Goal: Information Seeking & Learning: Check status

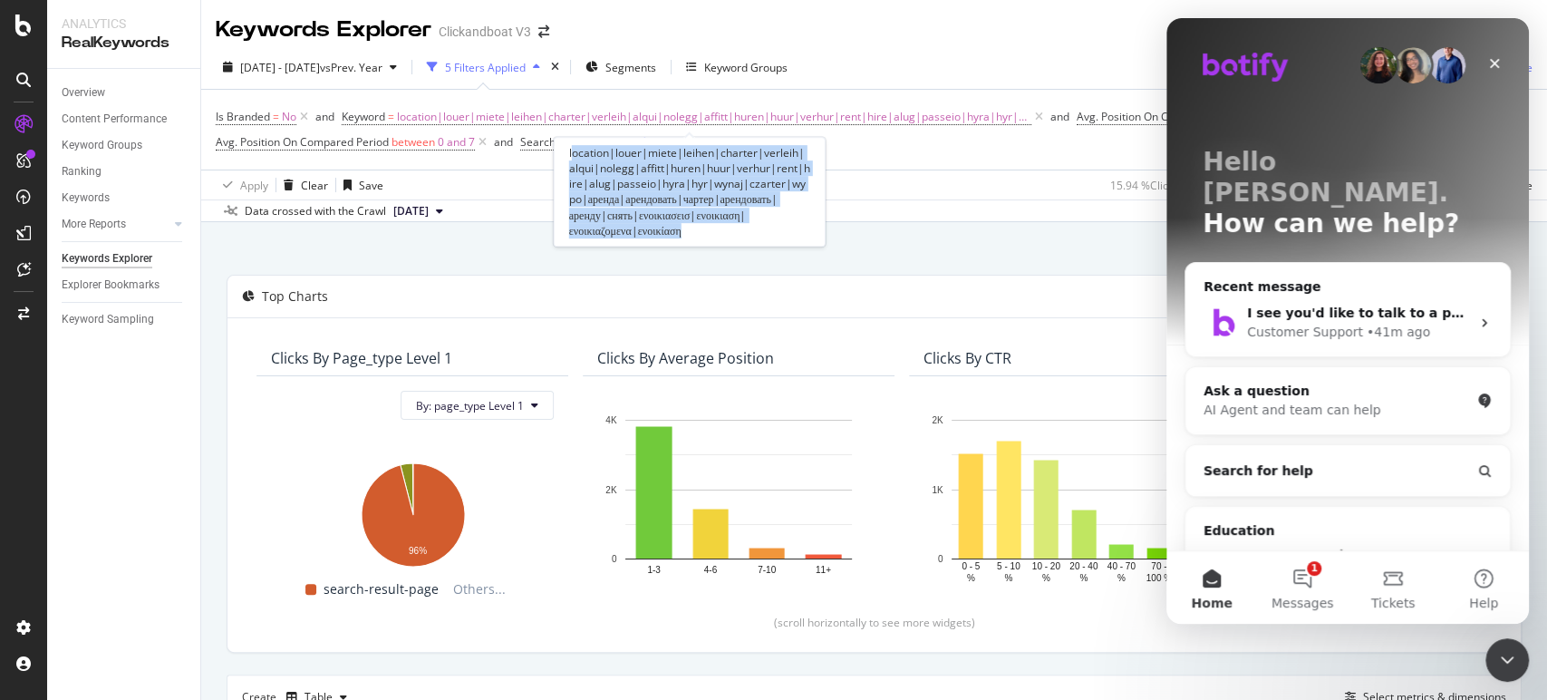
drag, startPoint x: 722, startPoint y: 245, endPoint x: 570, endPoint y: 149, distance: 180.1
click at [570, 149] on div "location|louer|miete|leihen|charter|verleih|alqui|nolegg|affitt|huren|huur|verh…" at bounding box center [690, 192] width 272 height 110
drag, startPoint x: 703, startPoint y: 230, endPoint x: 566, endPoint y: 148, distance: 160.6
click at [566, 148] on div "location|louer|miete|leihen|charter|verleih|alqui|nolegg|affitt|huren|huur|verh…" at bounding box center [690, 192] width 272 height 110
copy div "location|louer|miete|leihen|charter|verleih|alqui|nolegg|affitt|huren|huur|verh…"
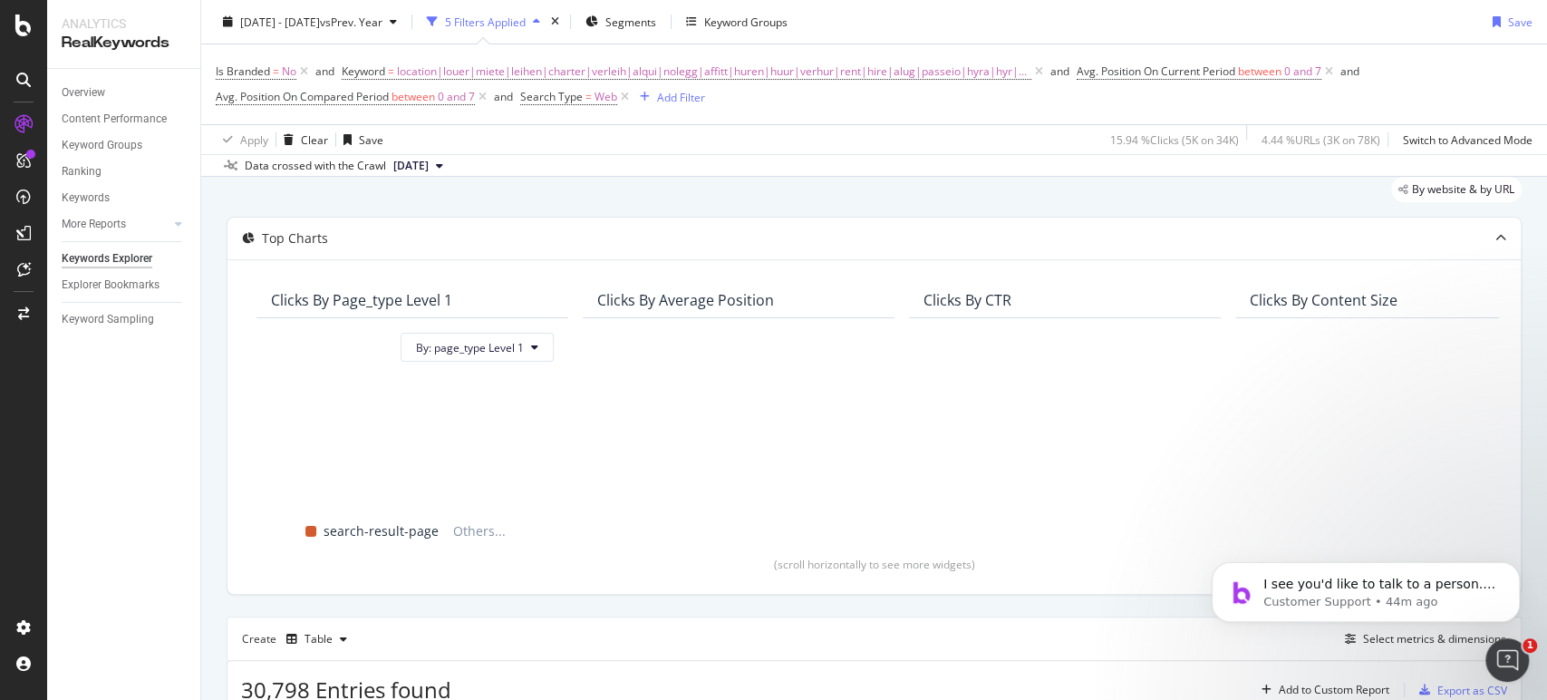
scroll to position [51, 0]
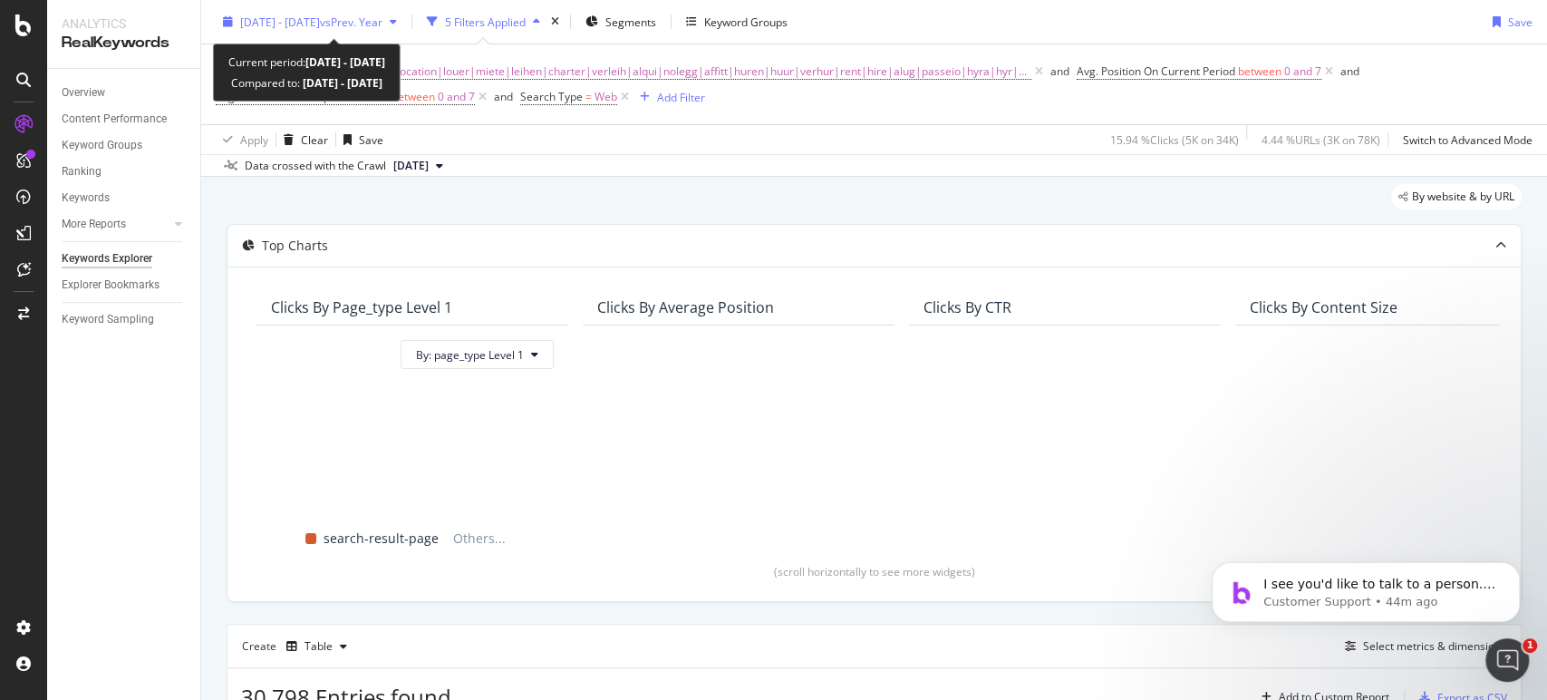
click at [383, 27] on span "vs Prev. Year" at bounding box center [351, 21] width 63 height 15
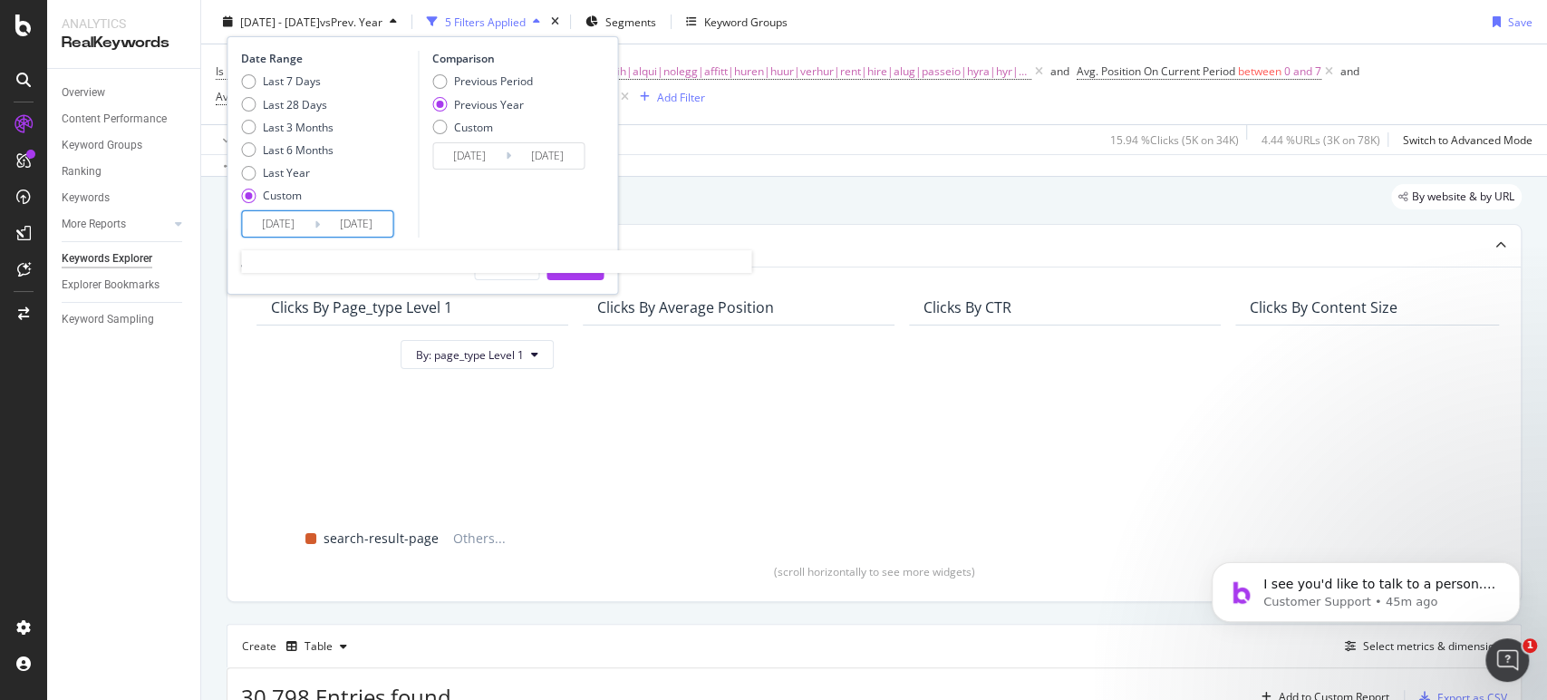
click at [327, 223] on input "[DATE]" at bounding box center [356, 223] width 73 height 25
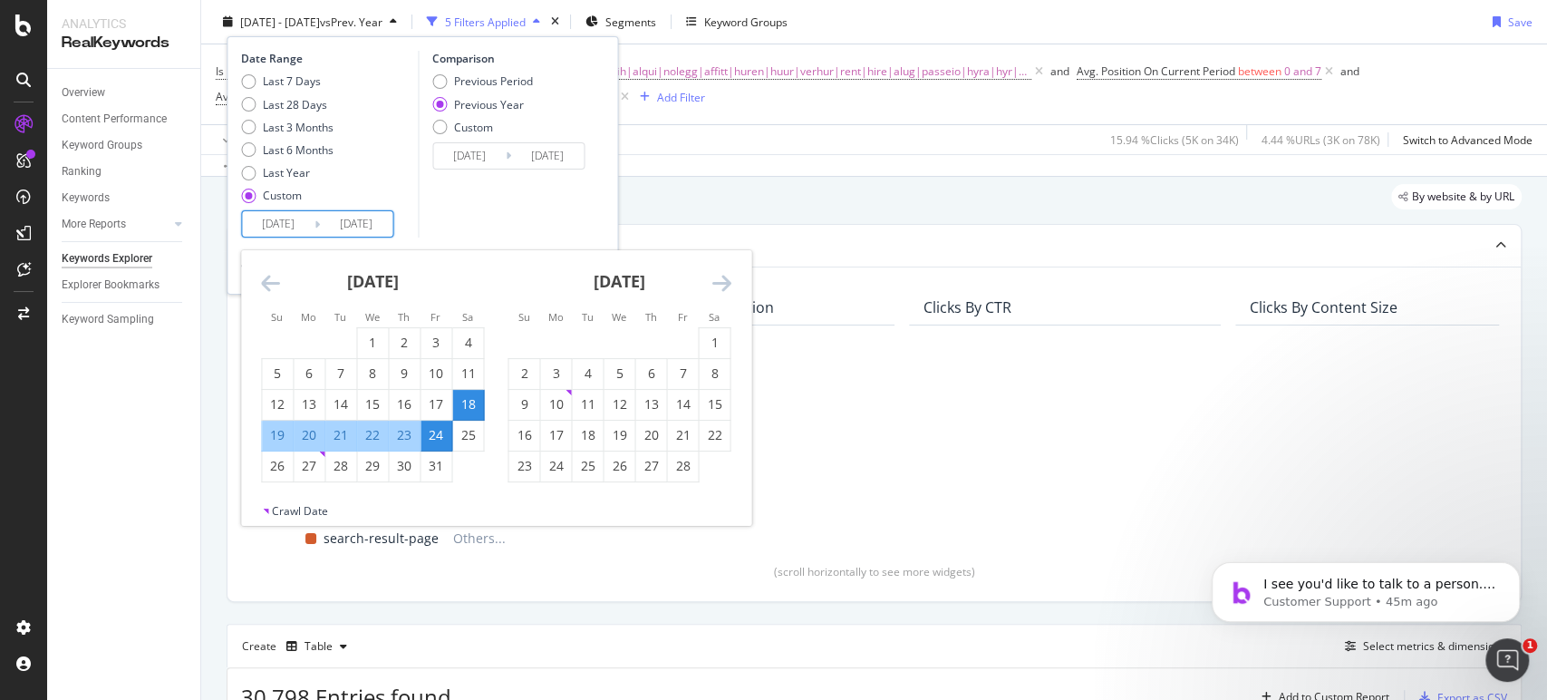
click at [267, 279] on icon "Move backward to switch to the previous month." at bounding box center [270, 283] width 19 height 22
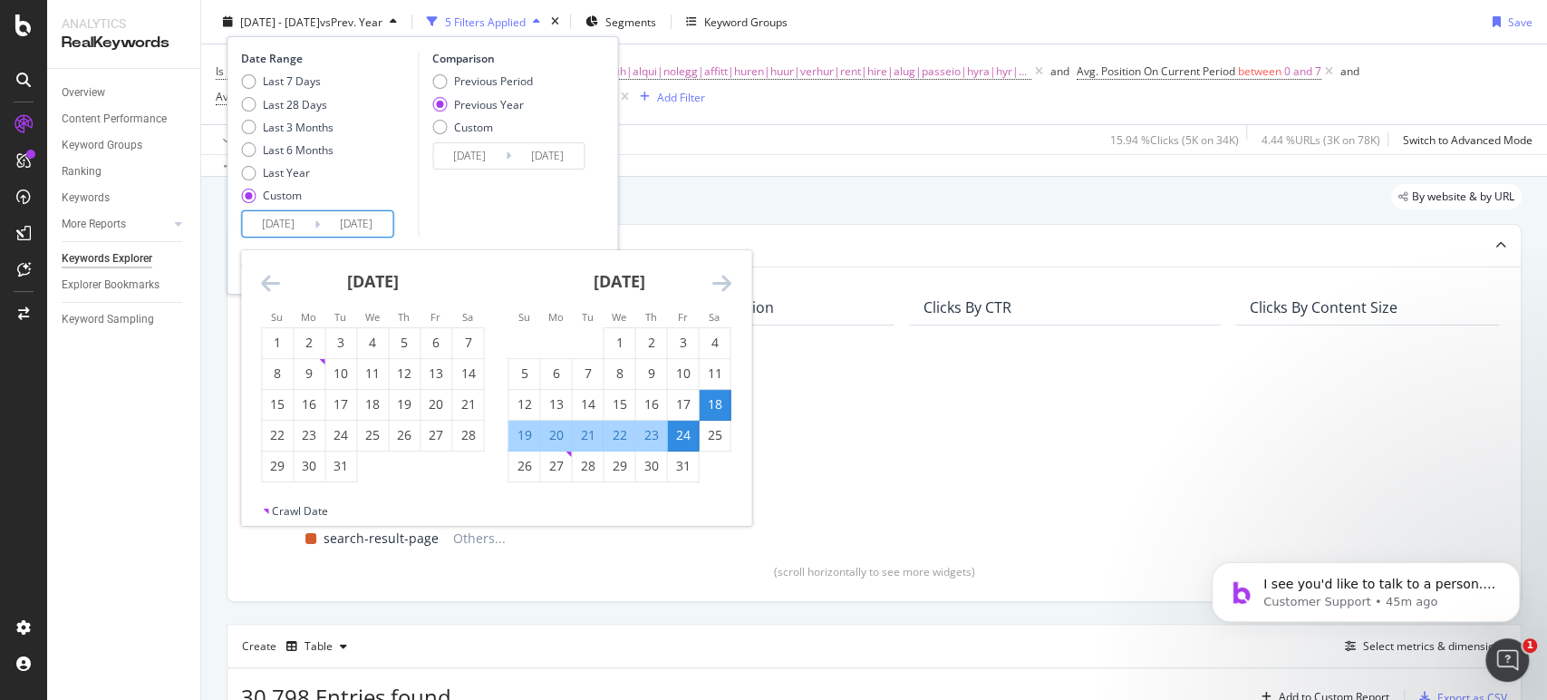
click at [267, 279] on icon "Move backward to switch to the previous month." at bounding box center [270, 283] width 19 height 22
click at [276, 279] on icon "Move backward to switch to the previous month." at bounding box center [270, 283] width 19 height 22
click at [266, 281] on icon "Move backward to switch to the previous month." at bounding box center [270, 283] width 19 height 22
click at [272, 274] on icon "Move backward to switch to the previous month." at bounding box center [270, 283] width 19 height 22
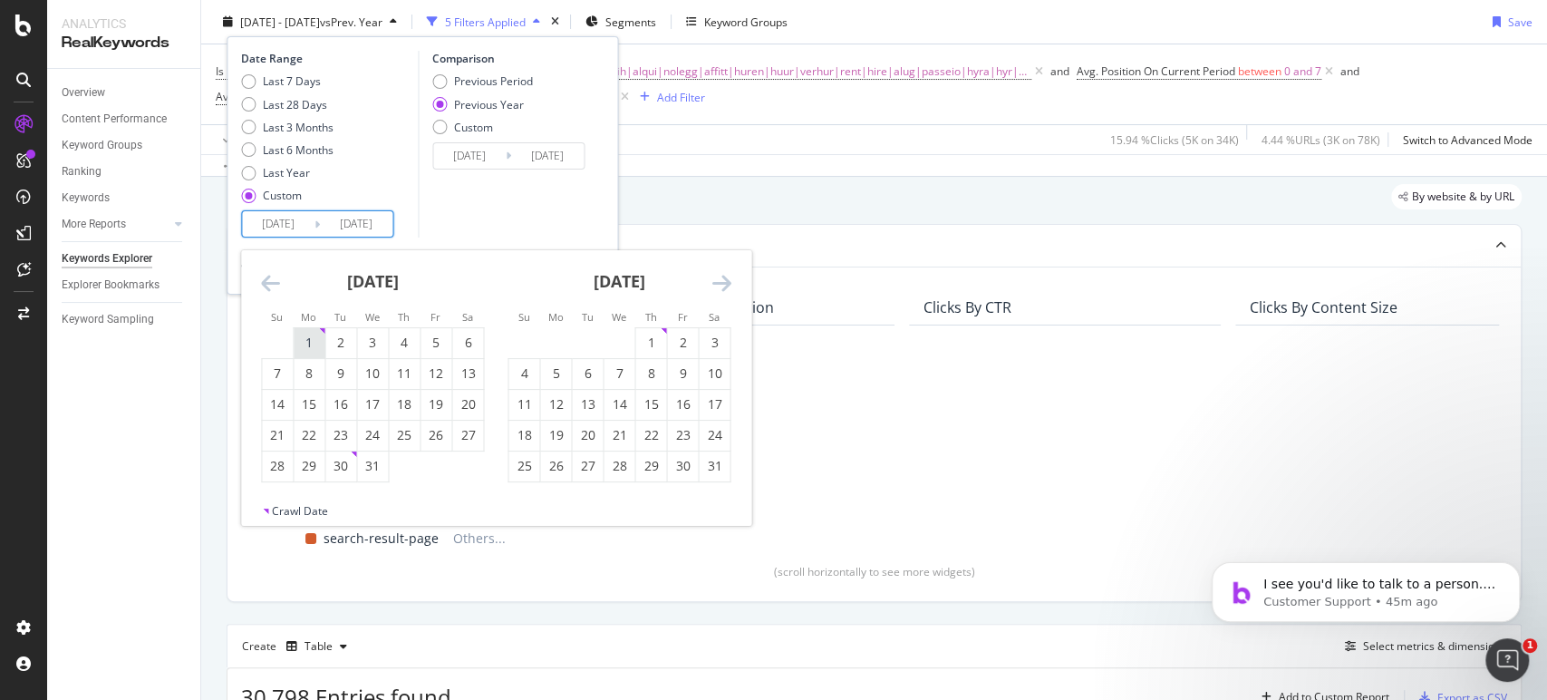
click at [307, 354] on div "1" at bounding box center [309, 343] width 31 height 30
type input "[DATE]"
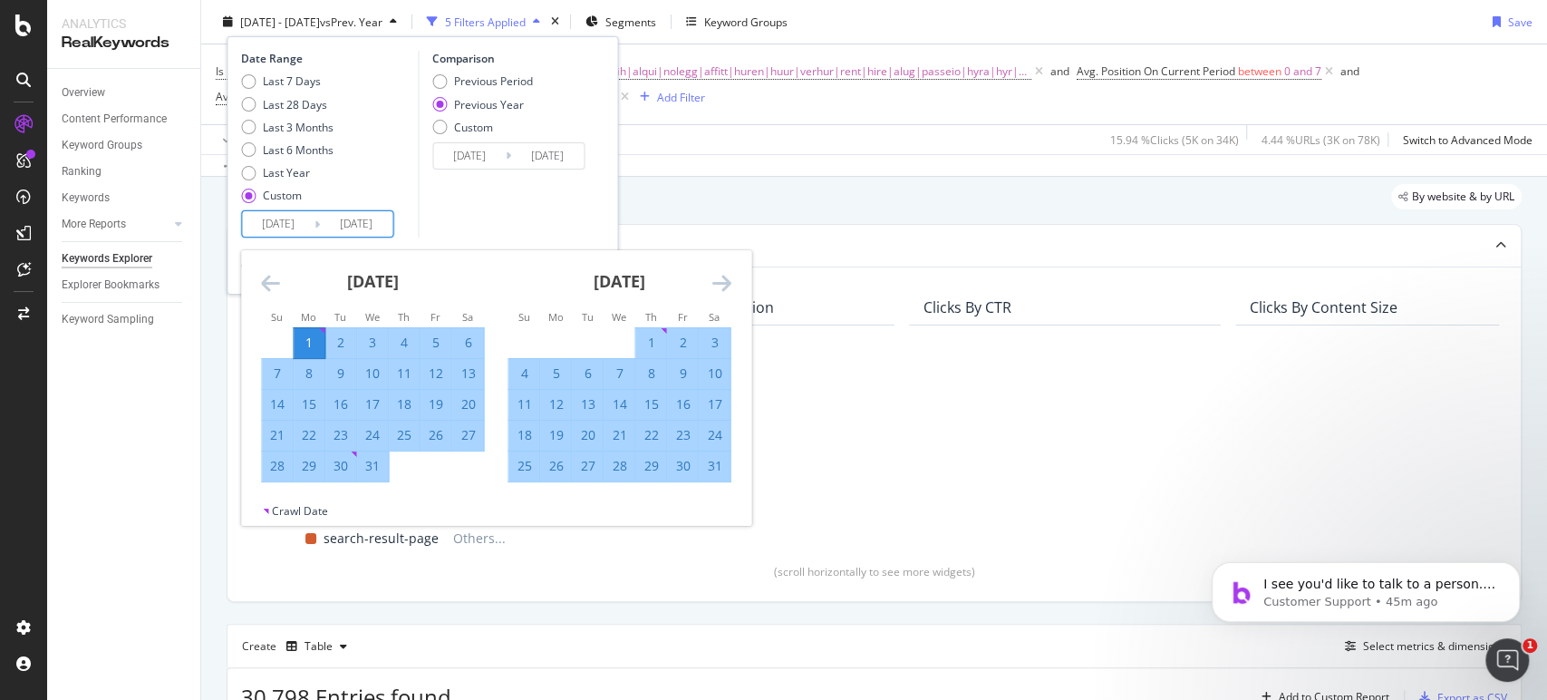
click at [359, 468] on div "31" at bounding box center [372, 466] width 31 height 18
type input "[DATE]"
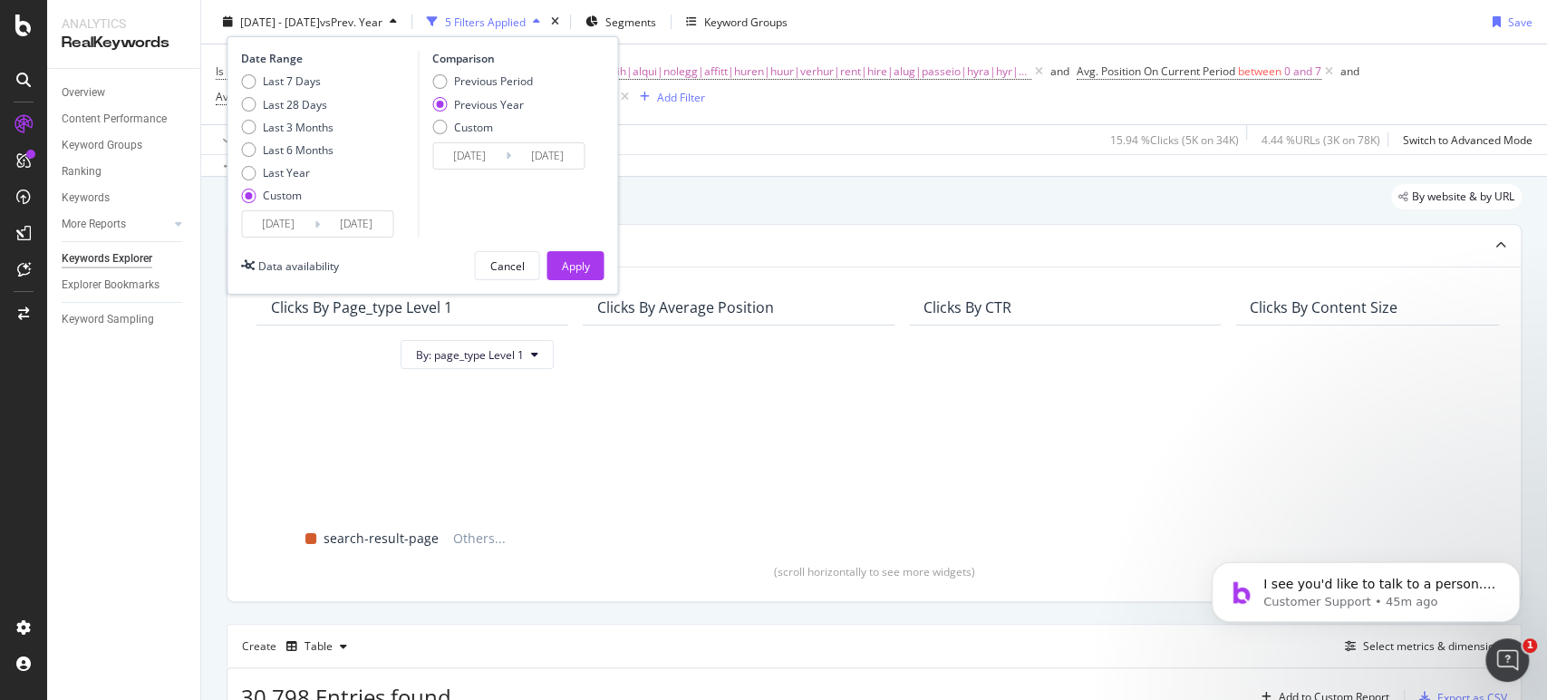
click at [321, 213] on input "[DATE]" at bounding box center [356, 223] width 73 height 25
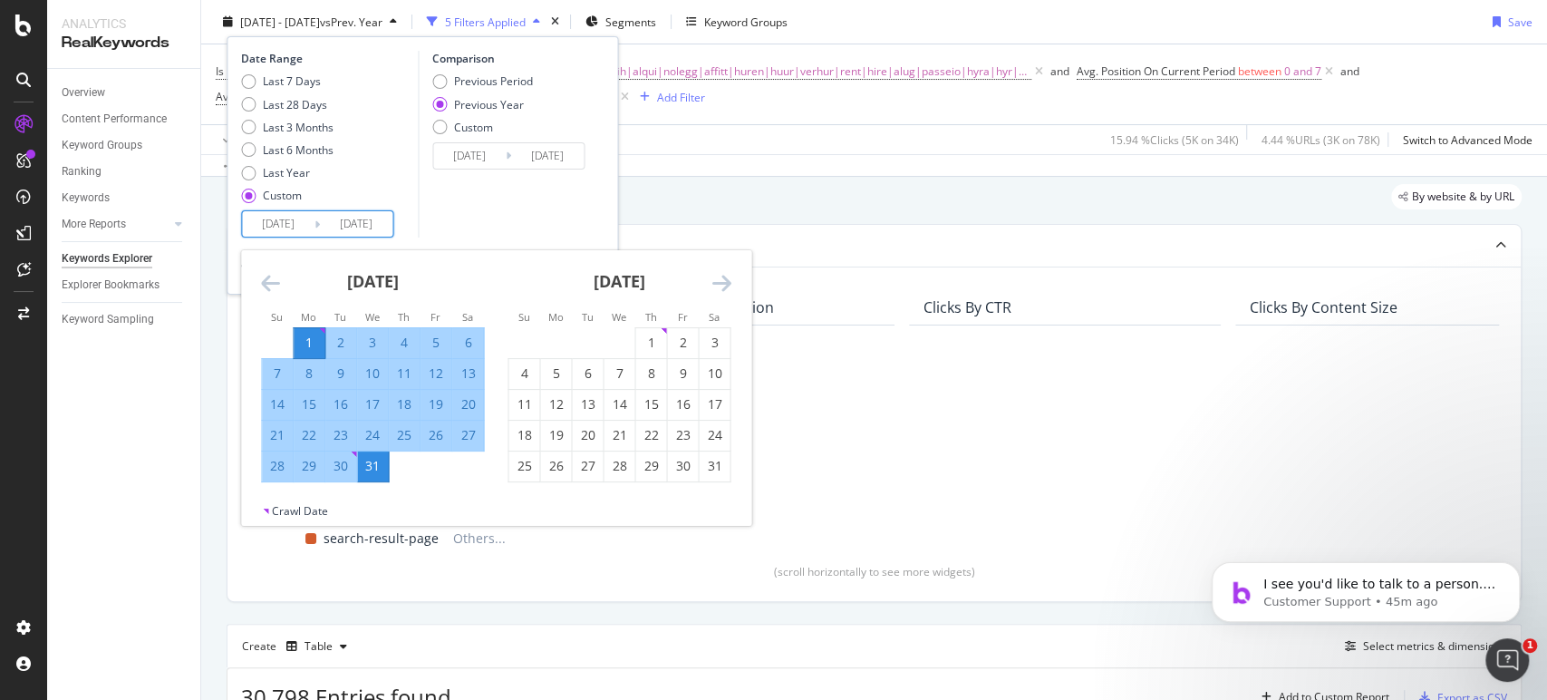
click at [463, 173] on div "Comparison Previous Period Previous Year Custom [DATE] Navigate forward to inte…" at bounding box center [504, 144] width 172 height 187
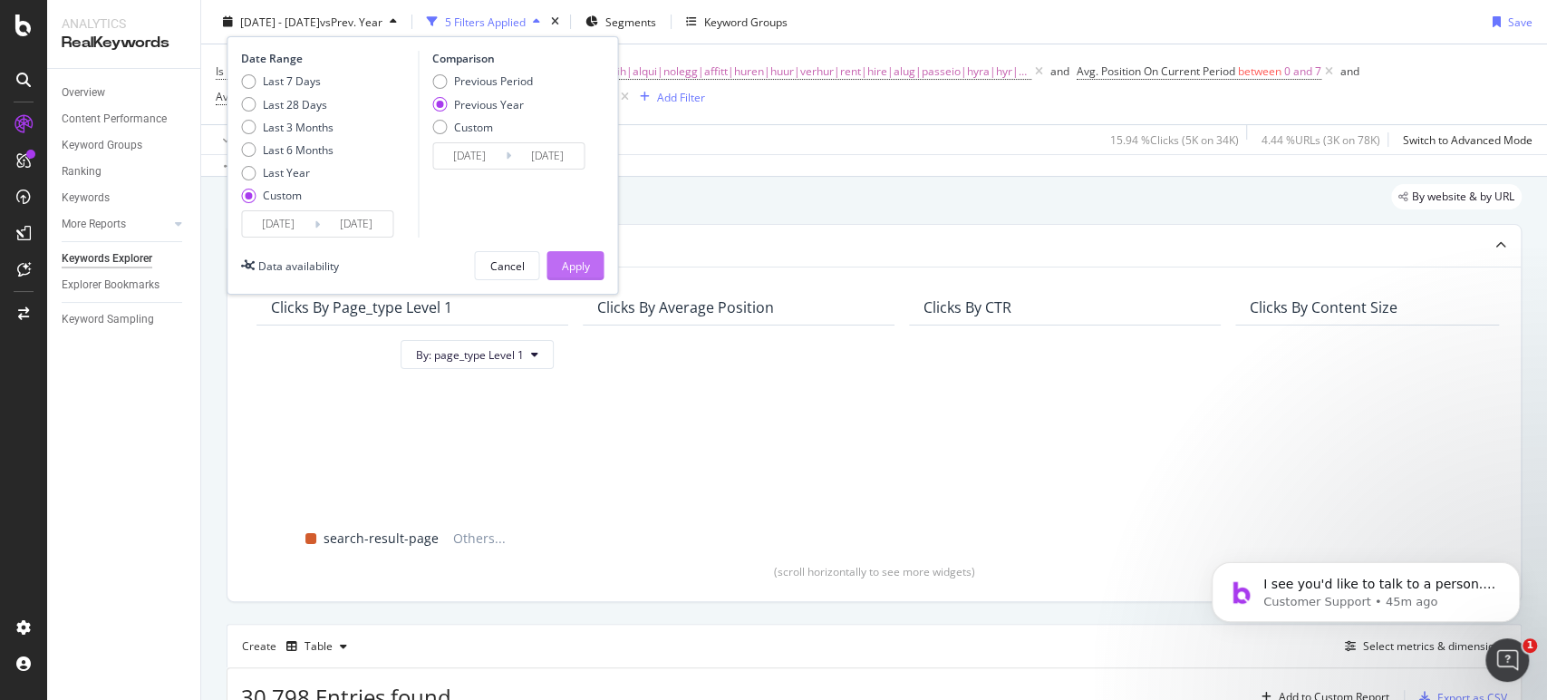
click at [582, 266] on div "Apply" at bounding box center [575, 264] width 28 height 15
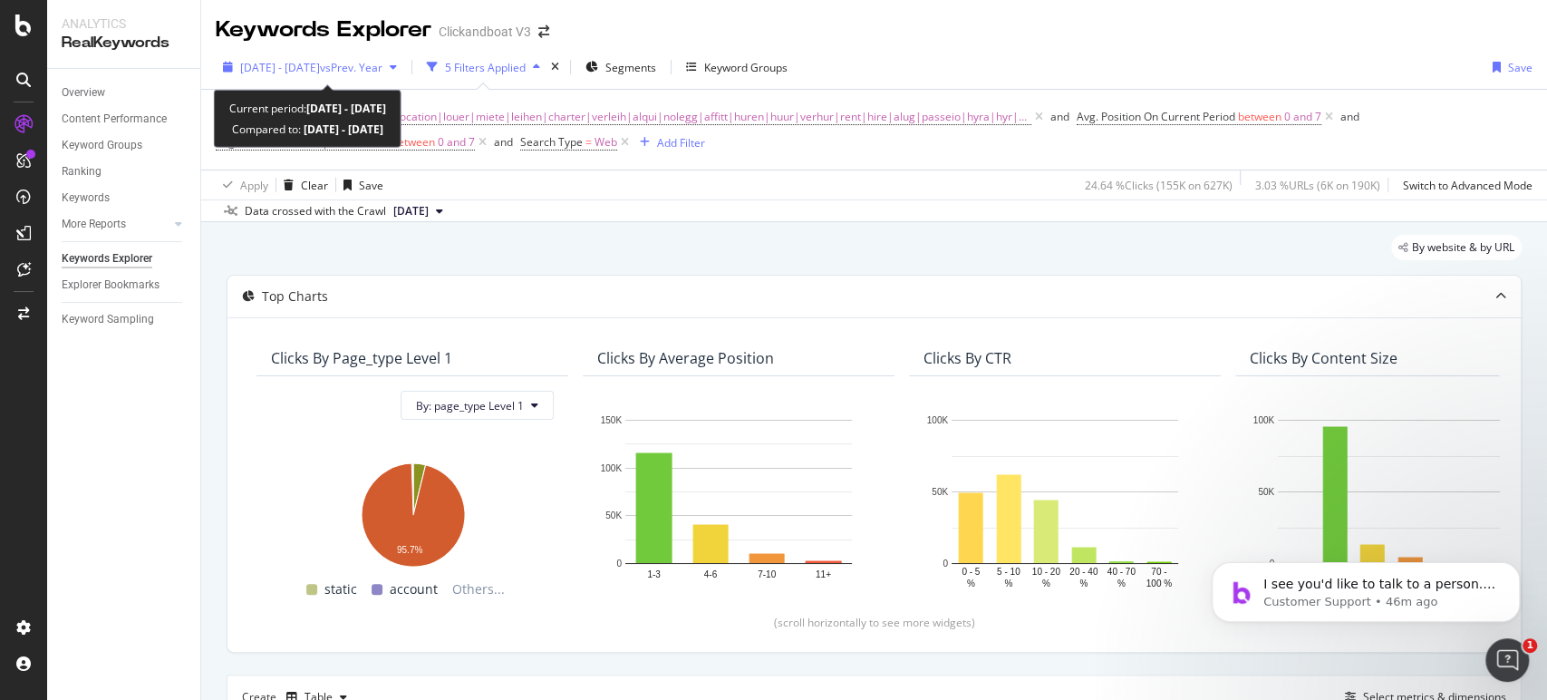
click at [404, 75] on div "[DATE] - [DATE] vs Prev. Year" at bounding box center [310, 66] width 189 height 27
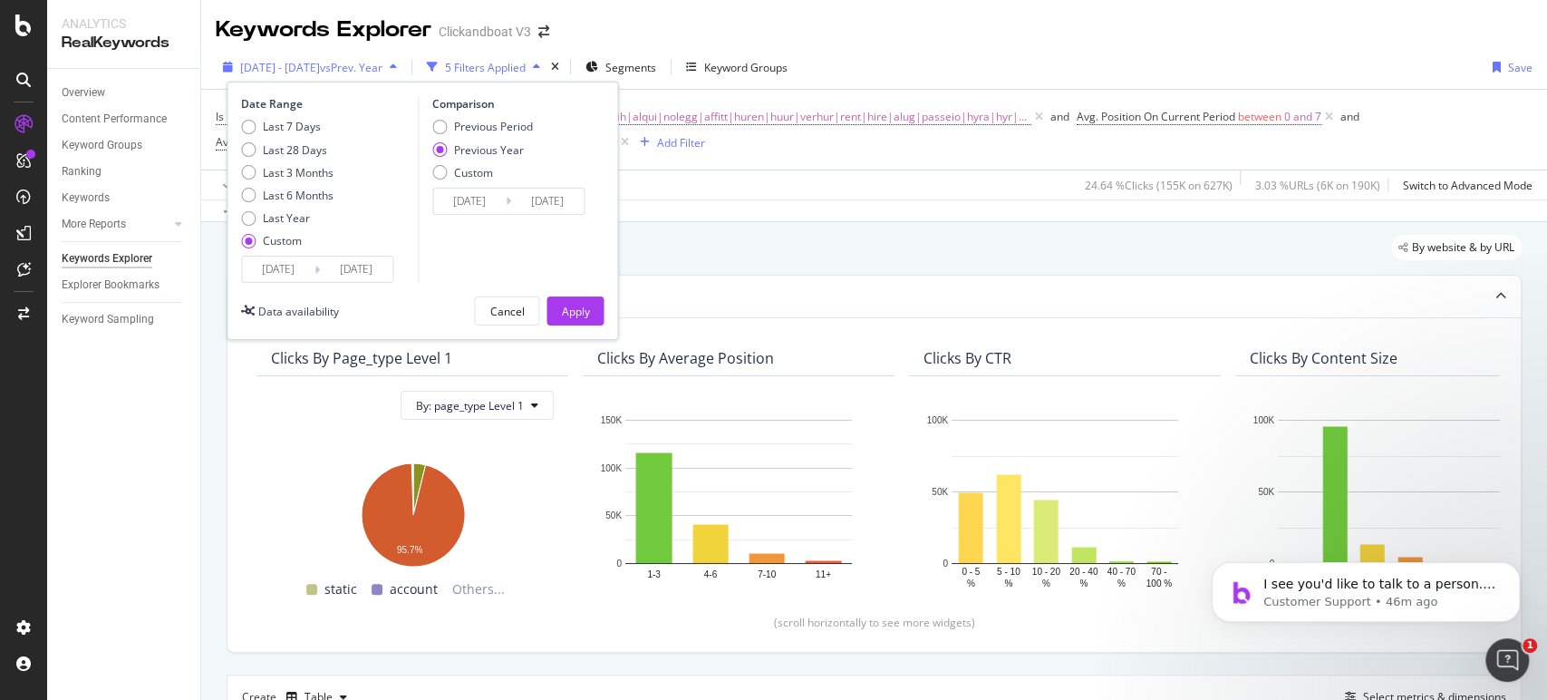
click at [404, 79] on div "[DATE] - [DATE] vs Prev. Year" at bounding box center [310, 66] width 189 height 27
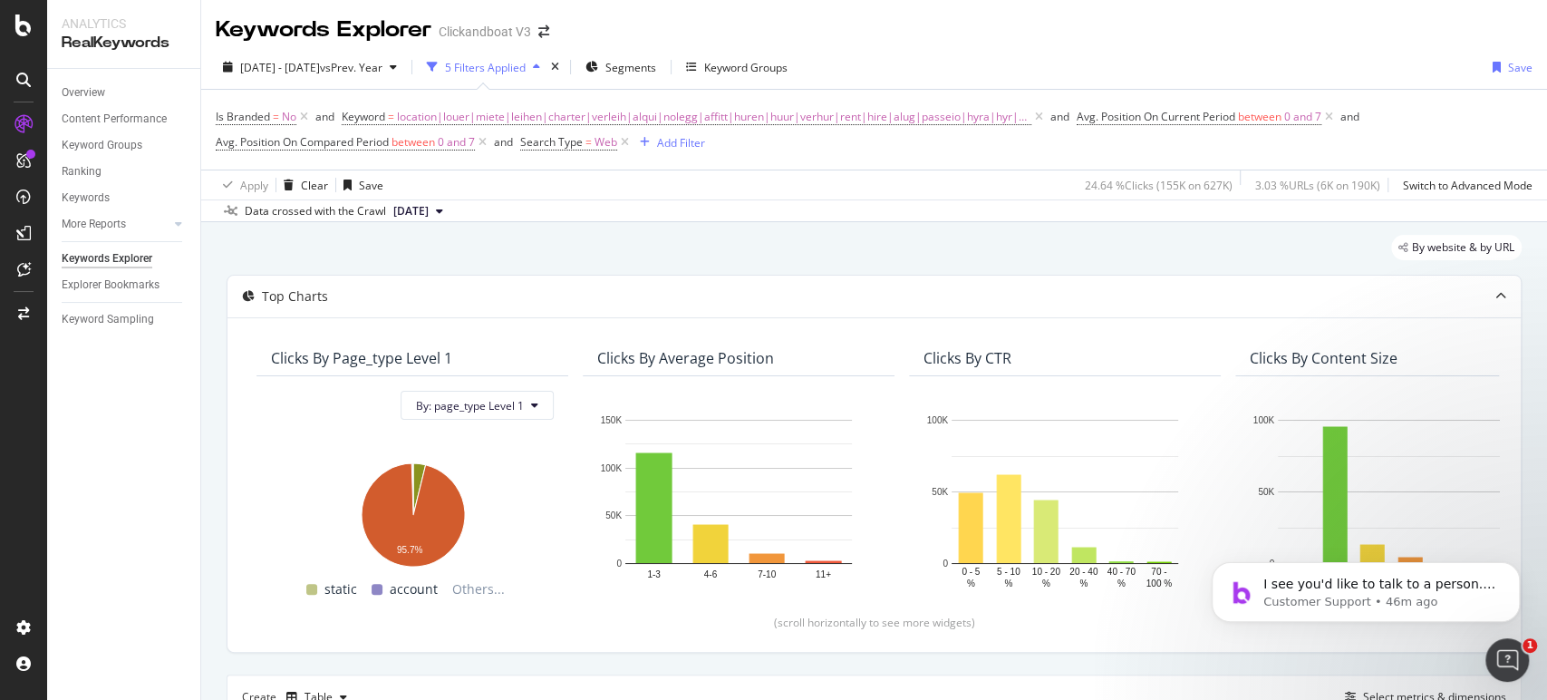
click at [1051, 49] on div "[DATE] - [DATE] vs Prev. Year 5 Filters Applied Segments Keyword Groups Save Is…" at bounding box center [874, 133] width 1346 height 177
